Goal: Find specific page/section: Find specific page/section

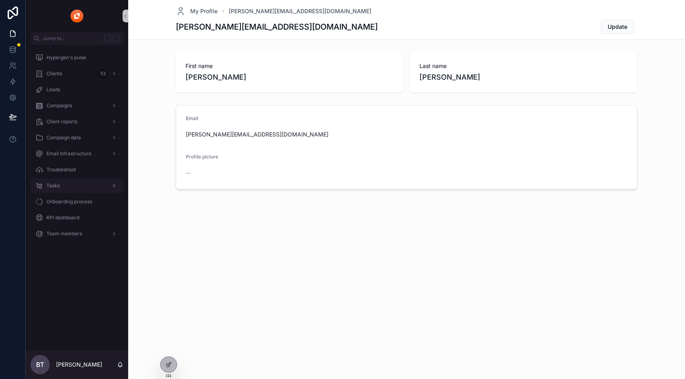
click at [52, 185] on span "Tasks" at bounding box center [52, 186] width 13 height 6
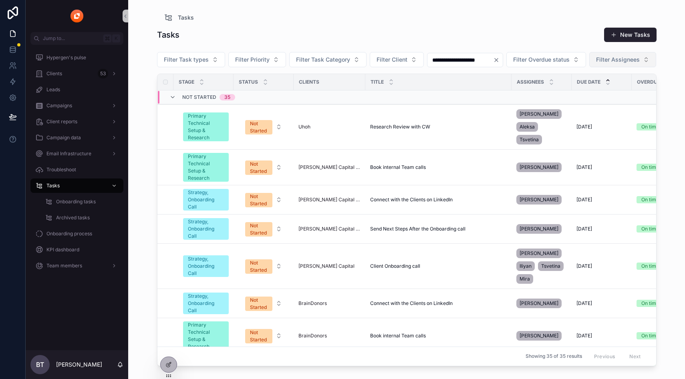
click at [596, 64] on span "Filter Assignees" at bounding box center [618, 60] width 44 height 8
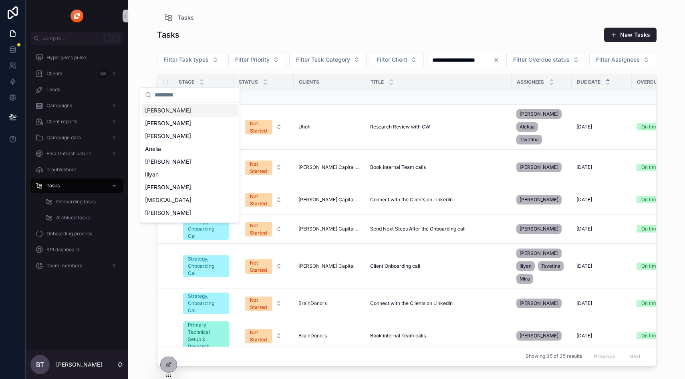
click at [200, 94] on input "scrollable content" at bounding box center [195, 95] width 80 height 14
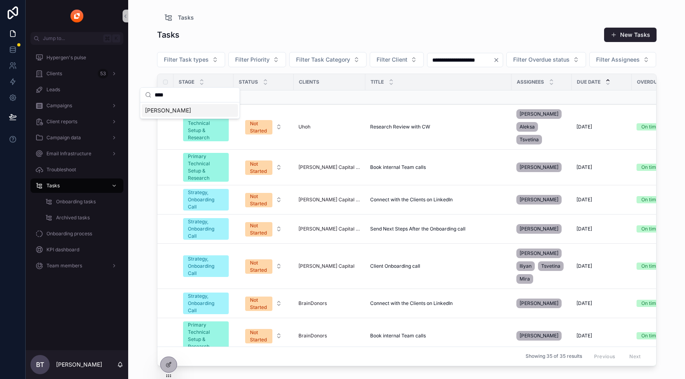
type input "****"
click at [195, 114] on div "[PERSON_NAME]" at bounding box center [190, 110] width 96 height 13
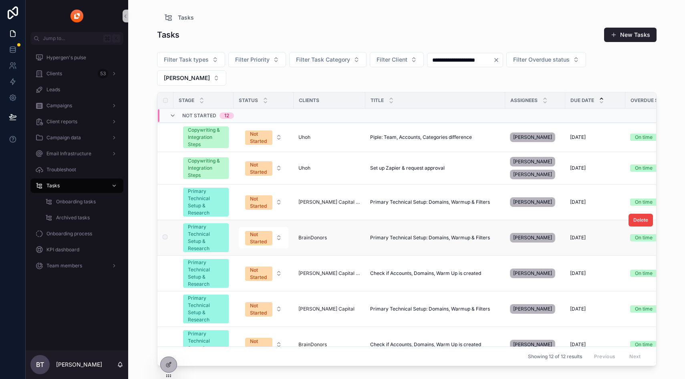
scroll to position [2, 0]
